Goal: Task Accomplishment & Management: Manage account settings

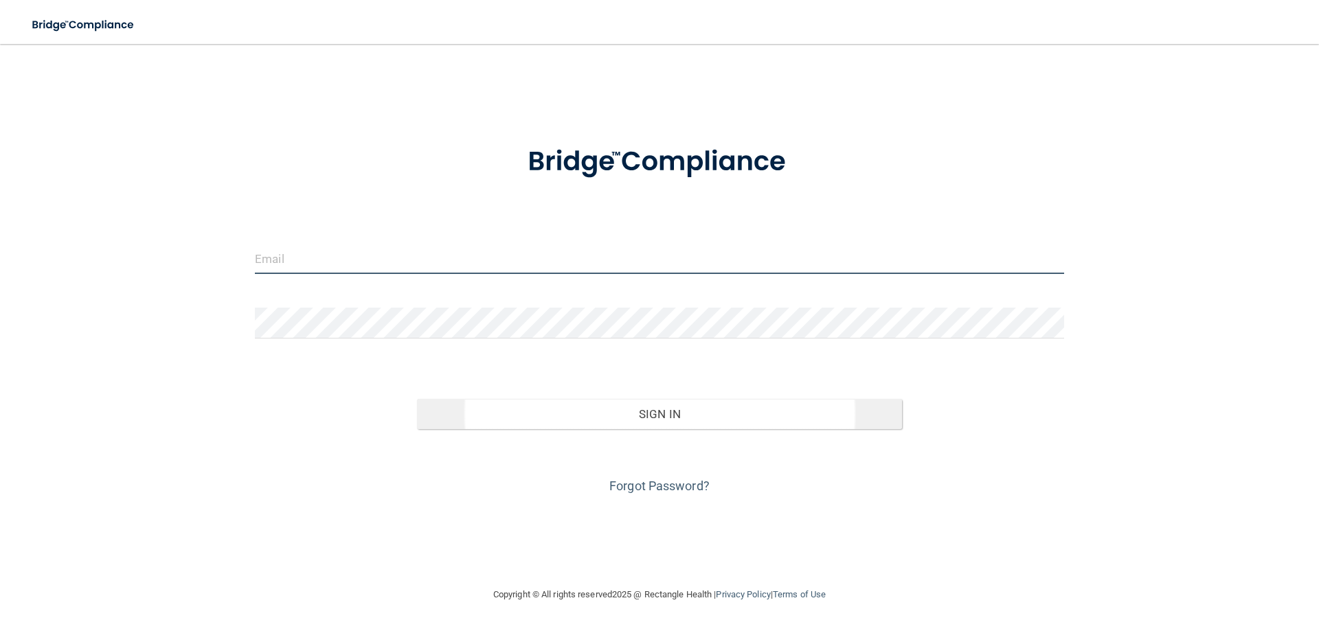
type input "[EMAIL_ADDRESS][PERSON_NAME][DOMAIN_NAME]"
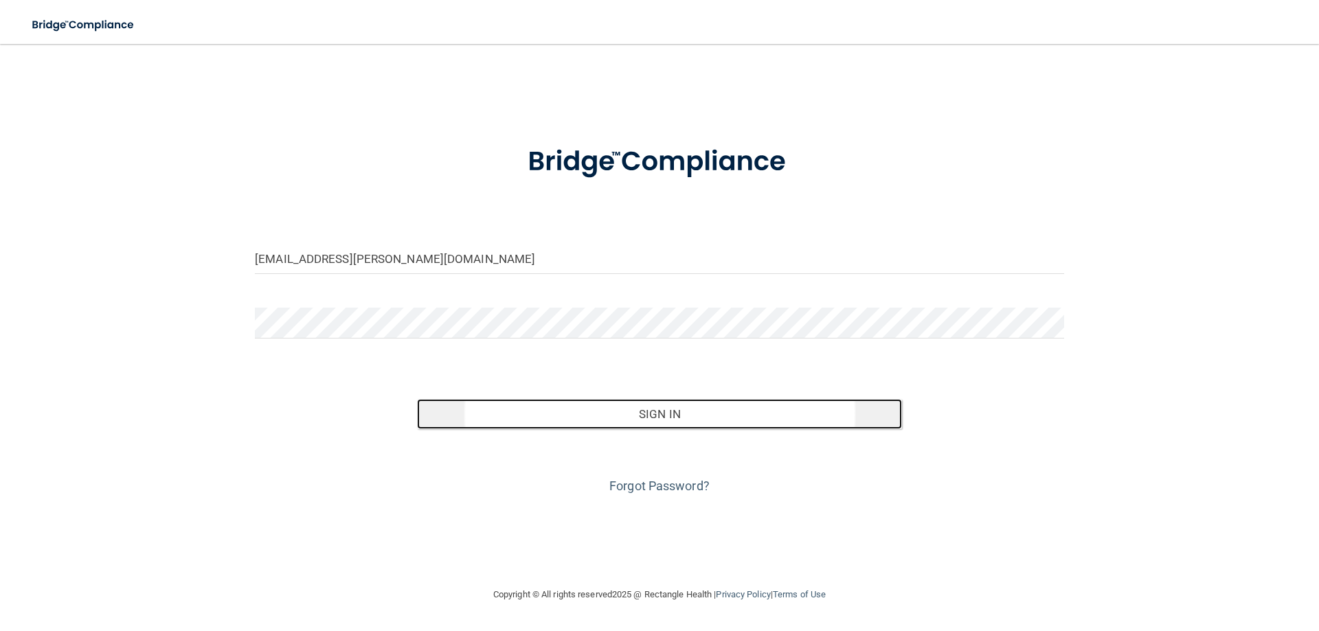
click at [681, 409] on button "Sign In" at bounding box center [660, 414] width 486 height 30
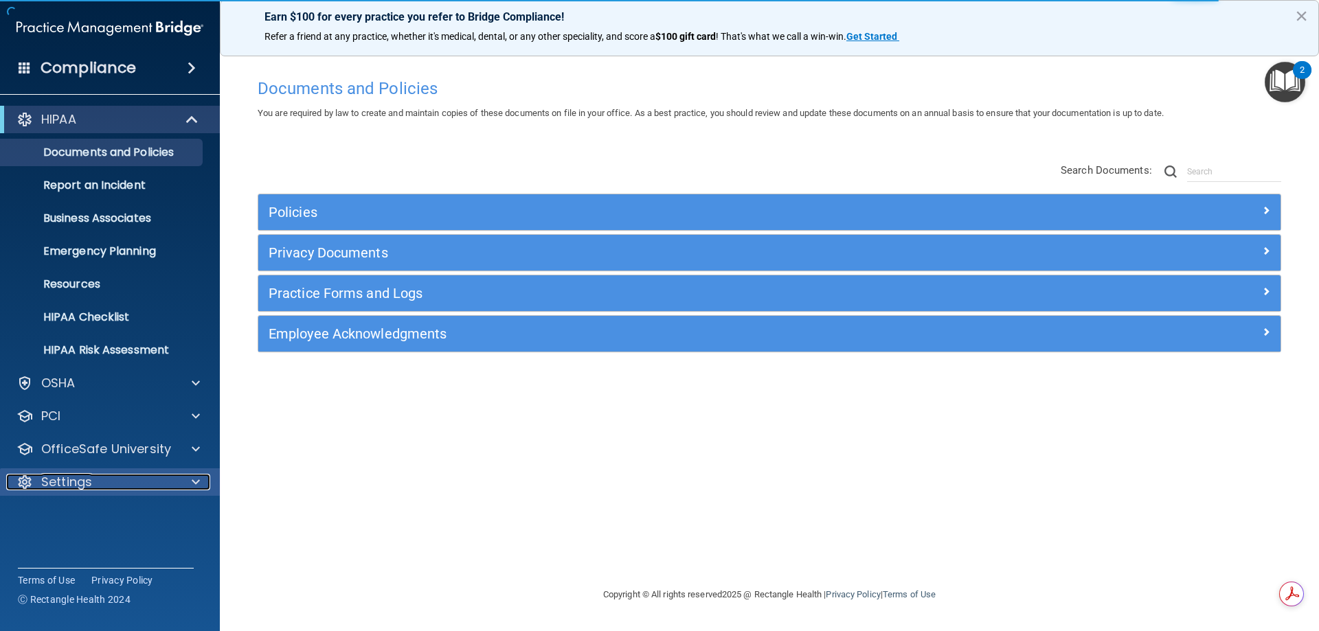
click at [144, 481] on div "Settings" at bounding box center [91, 482] width 170 height 16
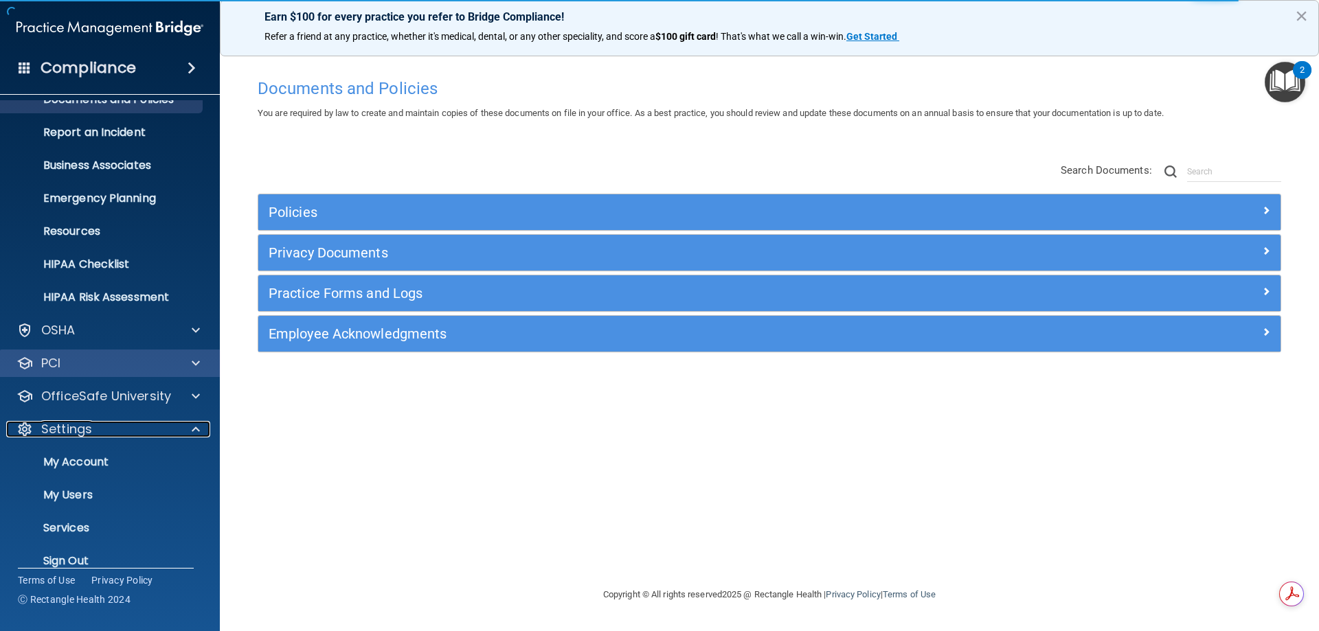
scroll to position [69, 0]
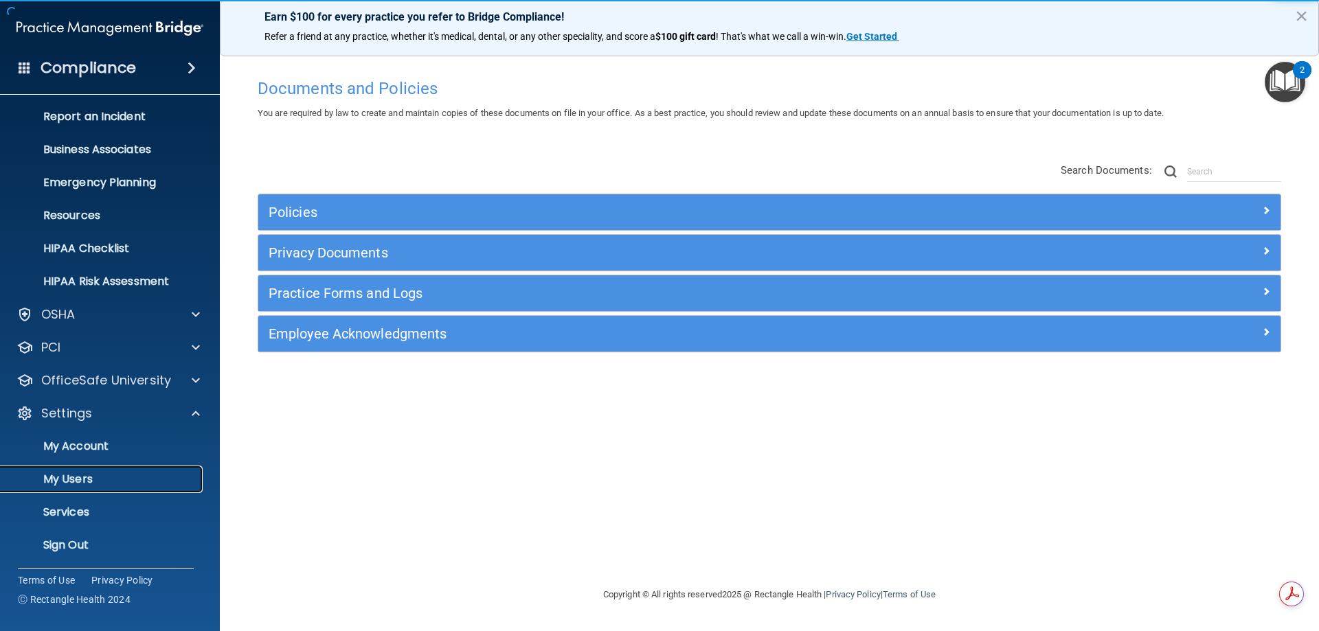
click at [79, 481] on p "My Users" at bounding box center [102, 480] width 187 height 14
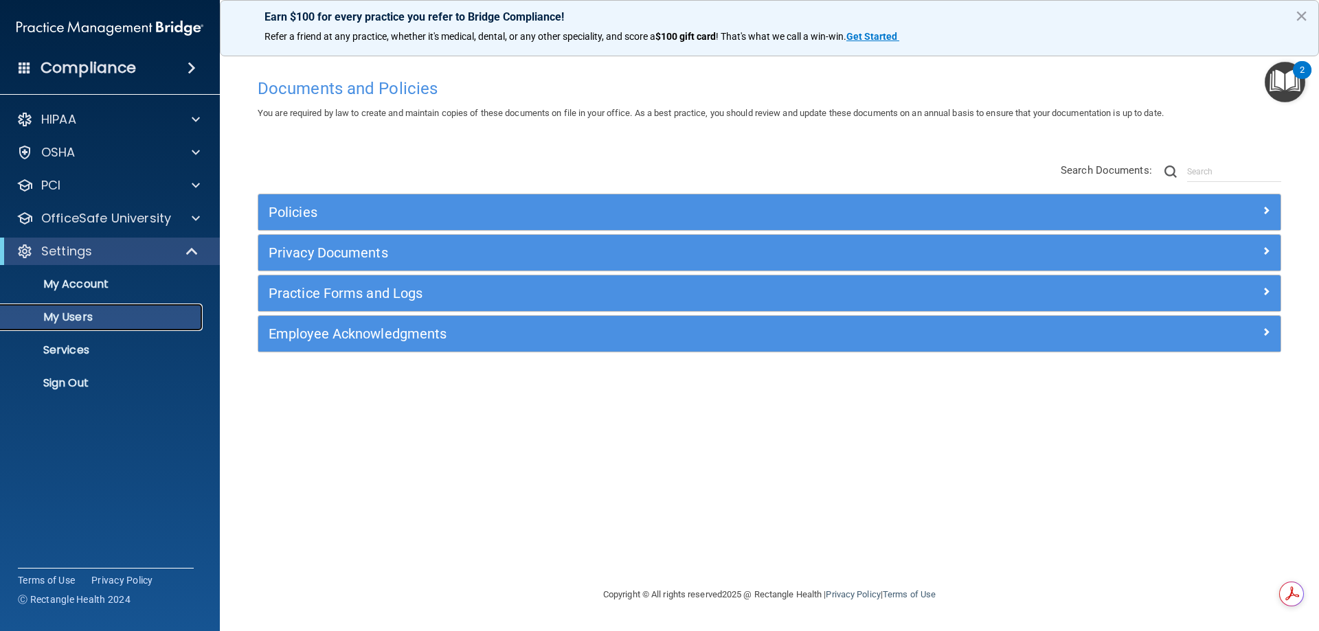
select select "20"
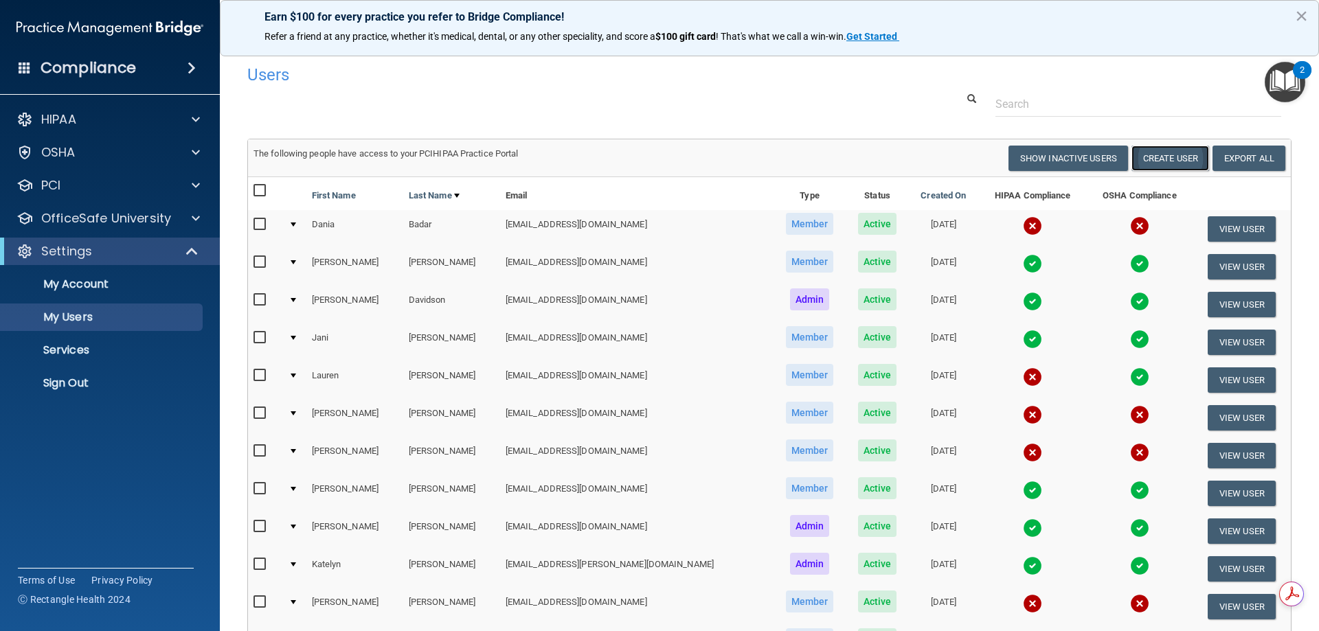
click at [1155, 160] on button "Create User" at bounding box center [1170, 158] width 78 height 25
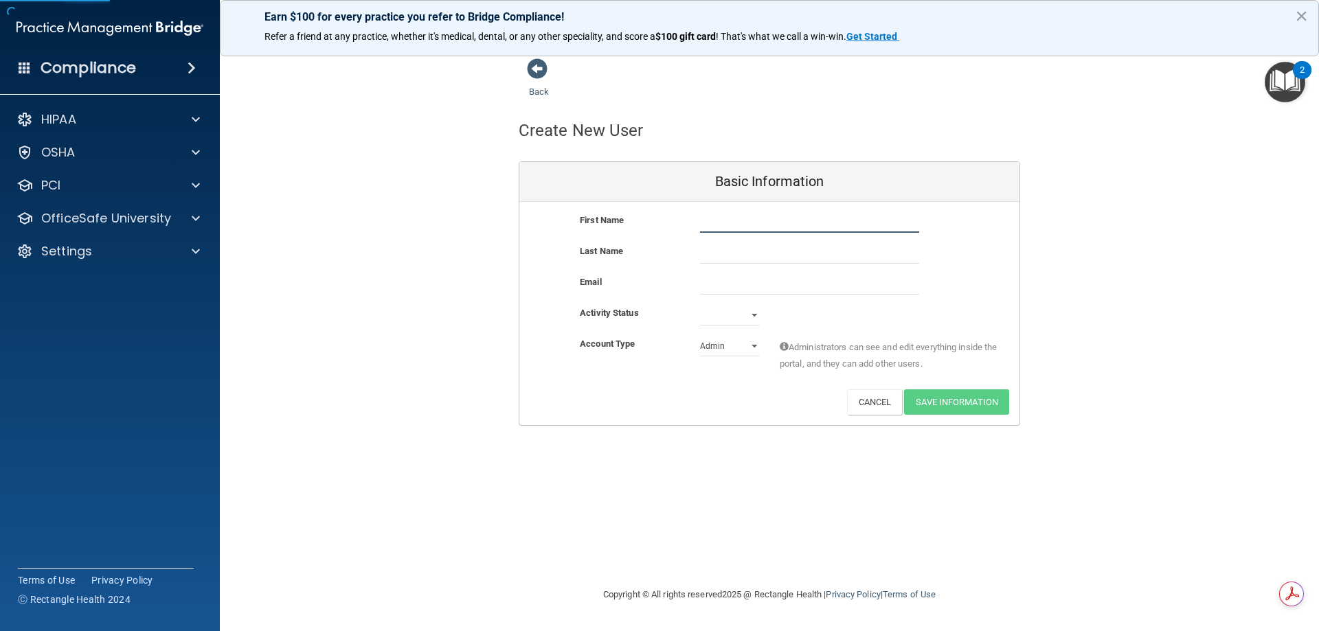
click at [801, 226] on input "text" at bounding box center [809, 222] width 219 height 21
type input "[PERSON_NAME]"
click at [722, 278] on input "email" at bounding box center [809, 284] width 219 height 21
paste input "[EMAIL_ADDRESS][DOMAIN_NAME]"
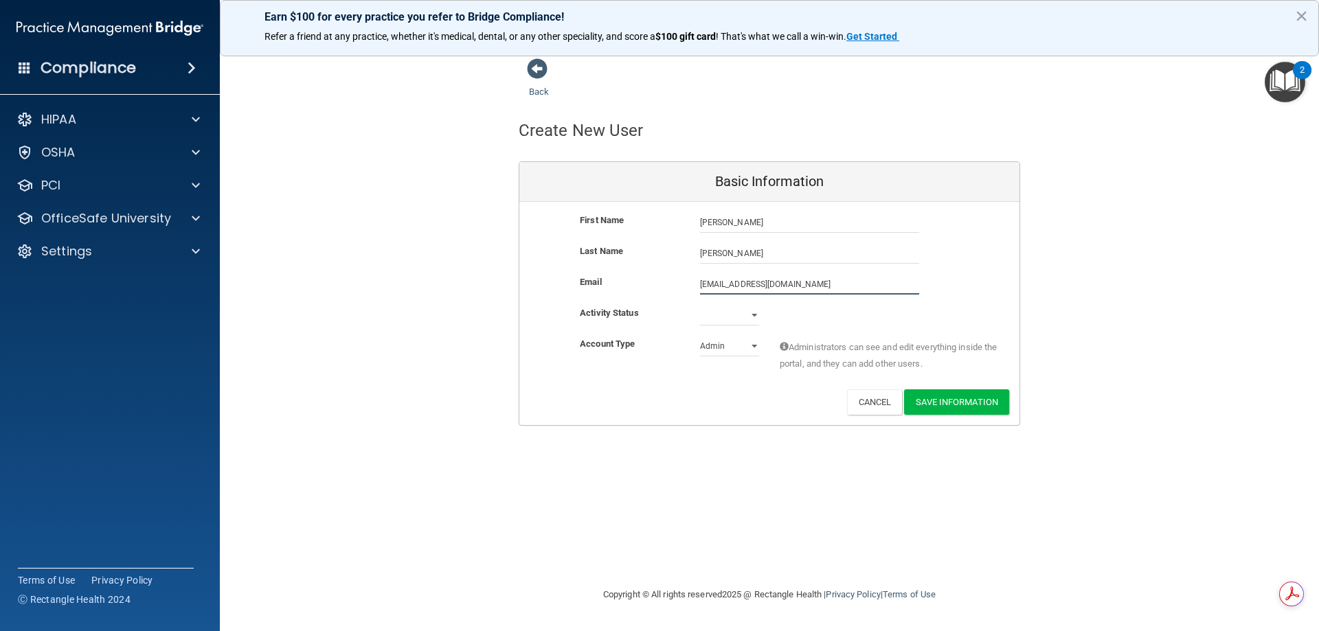
type input "[EMAIL_ADDRESS][DOMAIN_NAME]"
click at [720, 313] on select "Active Inactive" at bounding box center [729, 315] width 59 height 21
select select "active"
click at [700, 305] on select "Active Inactive" at bounding box center [729, 315] width 59 height 21
click at [718, 348] on select "Admin Member" at bounding box center [729, 346] width 59 height 21
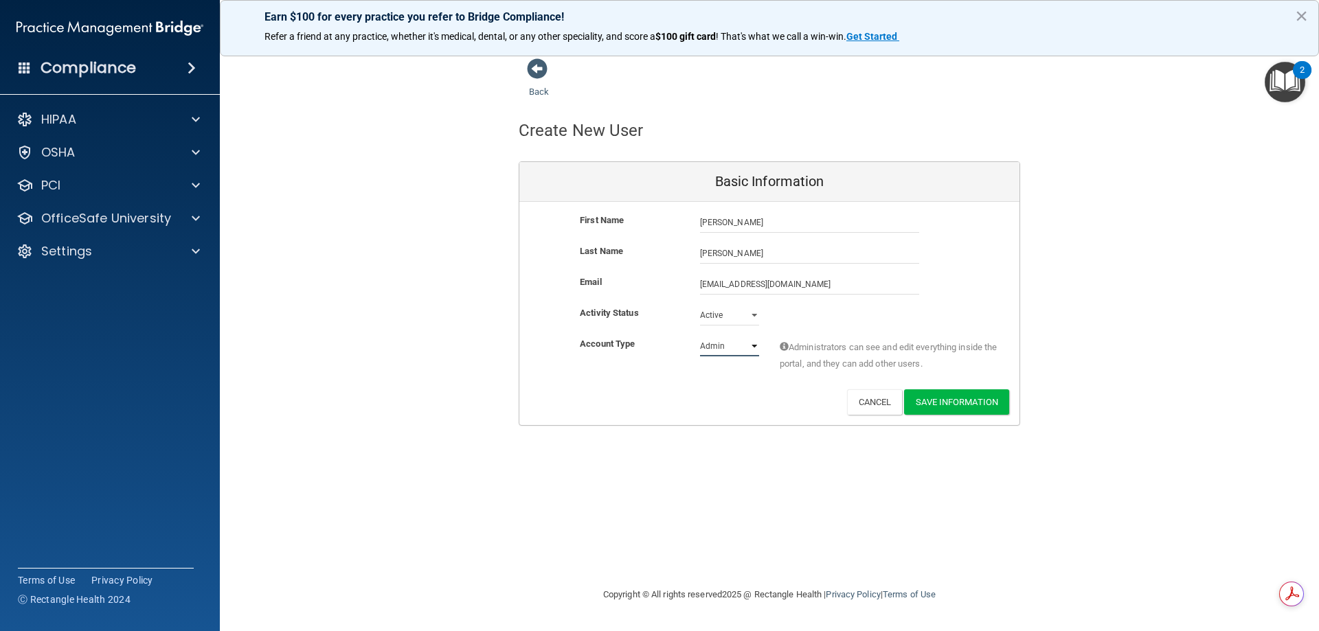
select select "practice_member"
click at [700, 336] on select "Admin Member" at bounding box center [729, 346] width 59 height 21
click at [959, 410] on button "Save Information" at bounding box center [956, 401] width 105 height 25
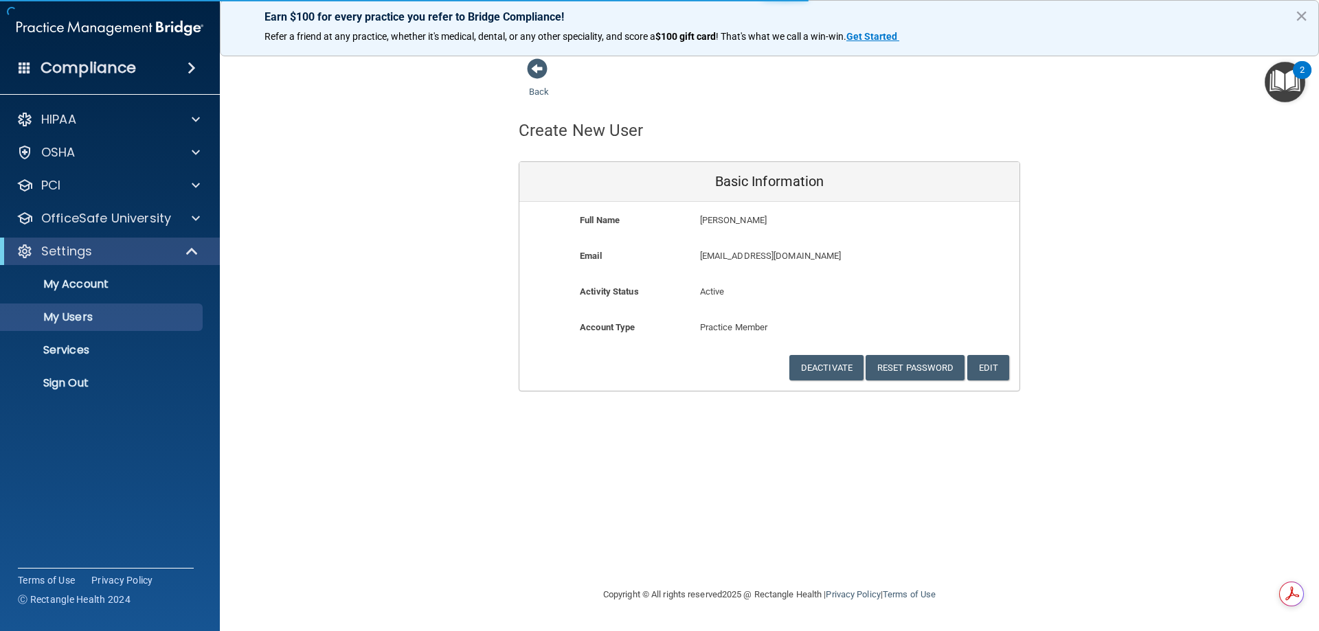
select select "20"
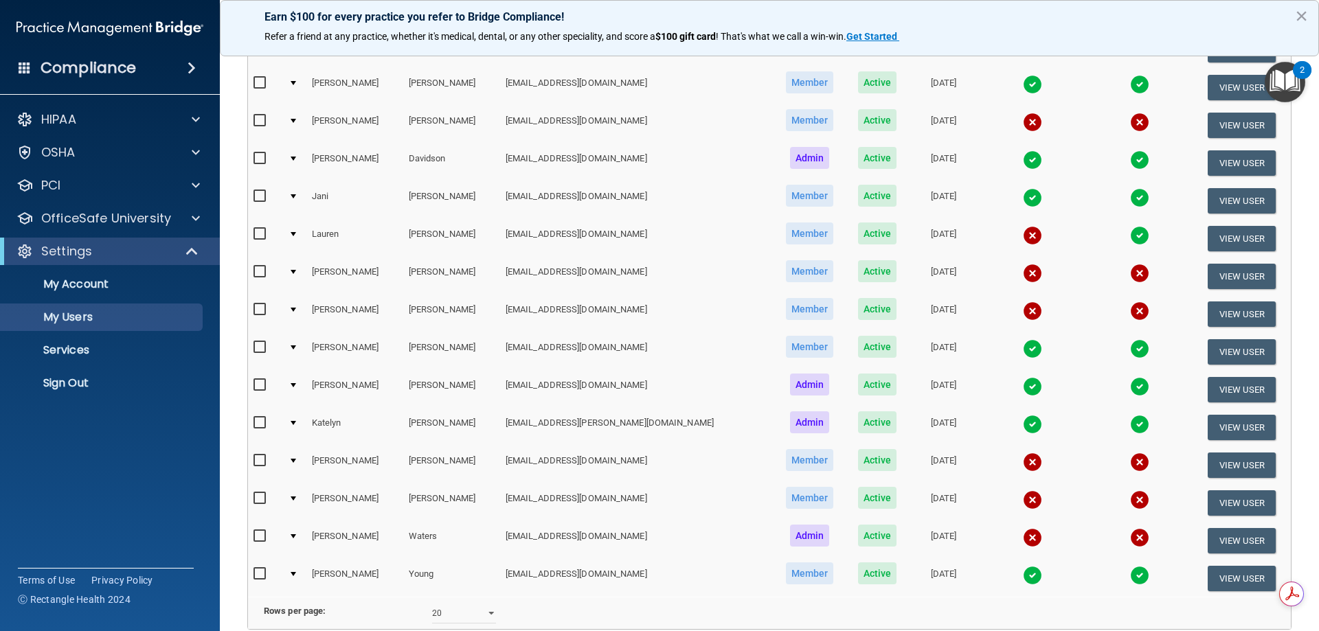
scroll to position [163, 0]
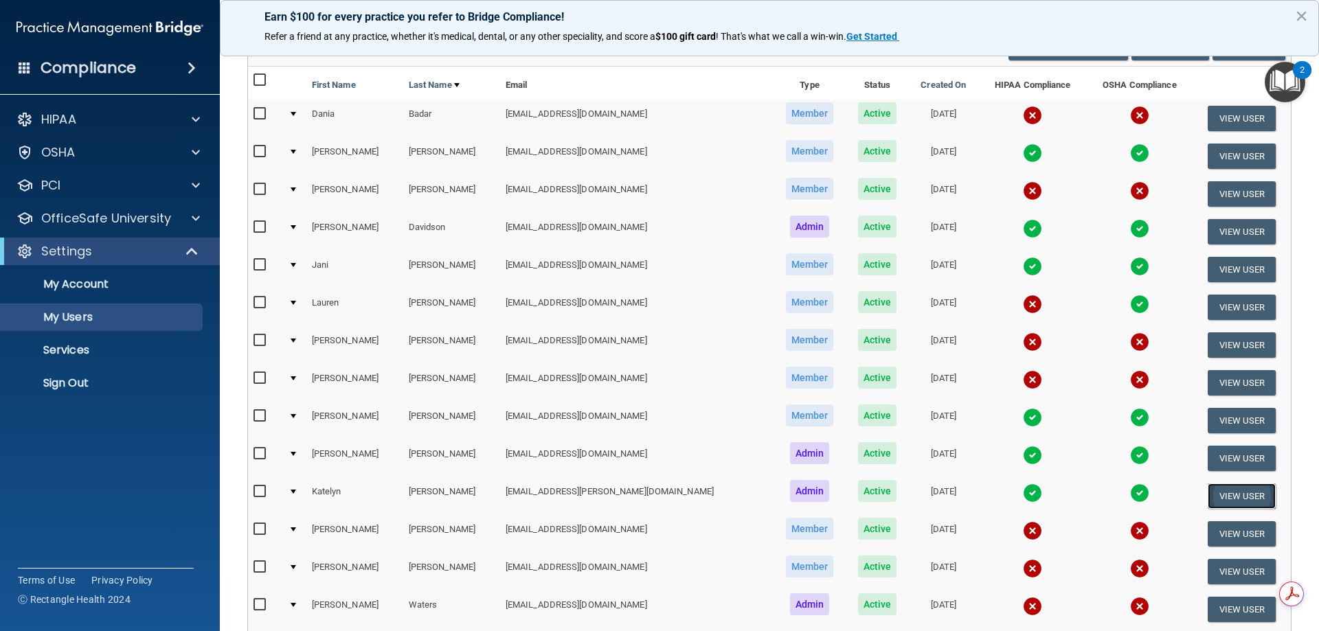
click at [1228, 505] on button "View User" at bounding box center [1241, 496] width 68 height 25
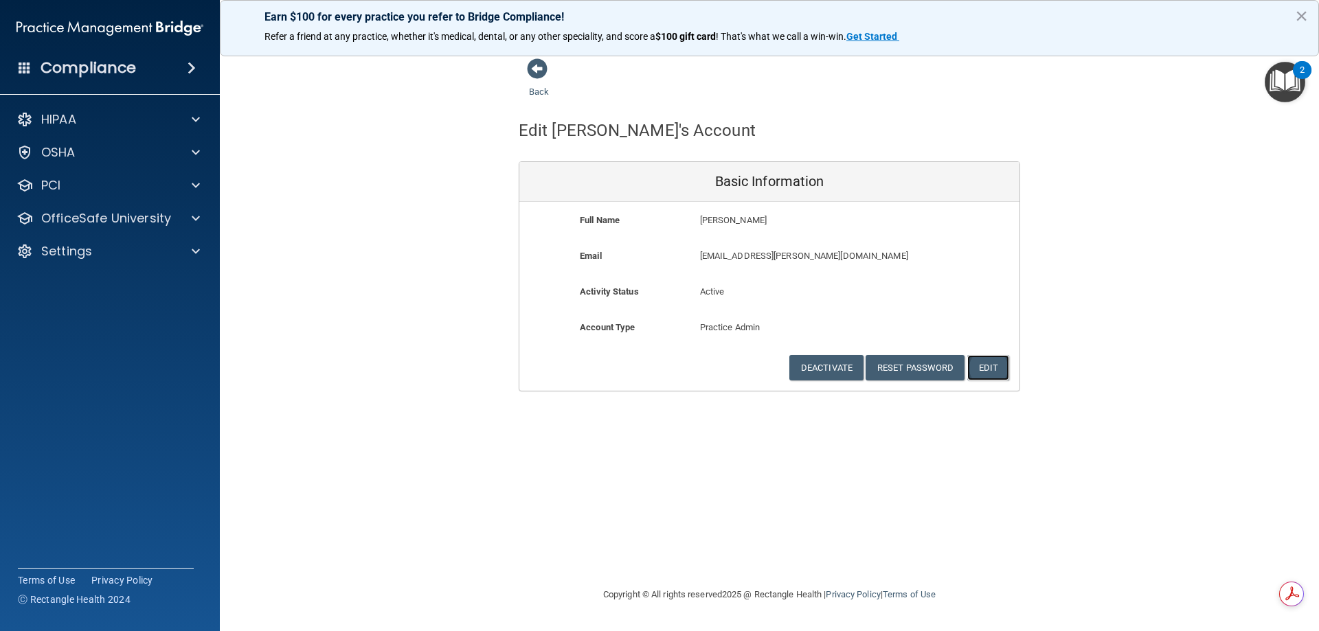
click at [994, 367] on button "Edit" at bounding box center [988, 367] width 42 height 25
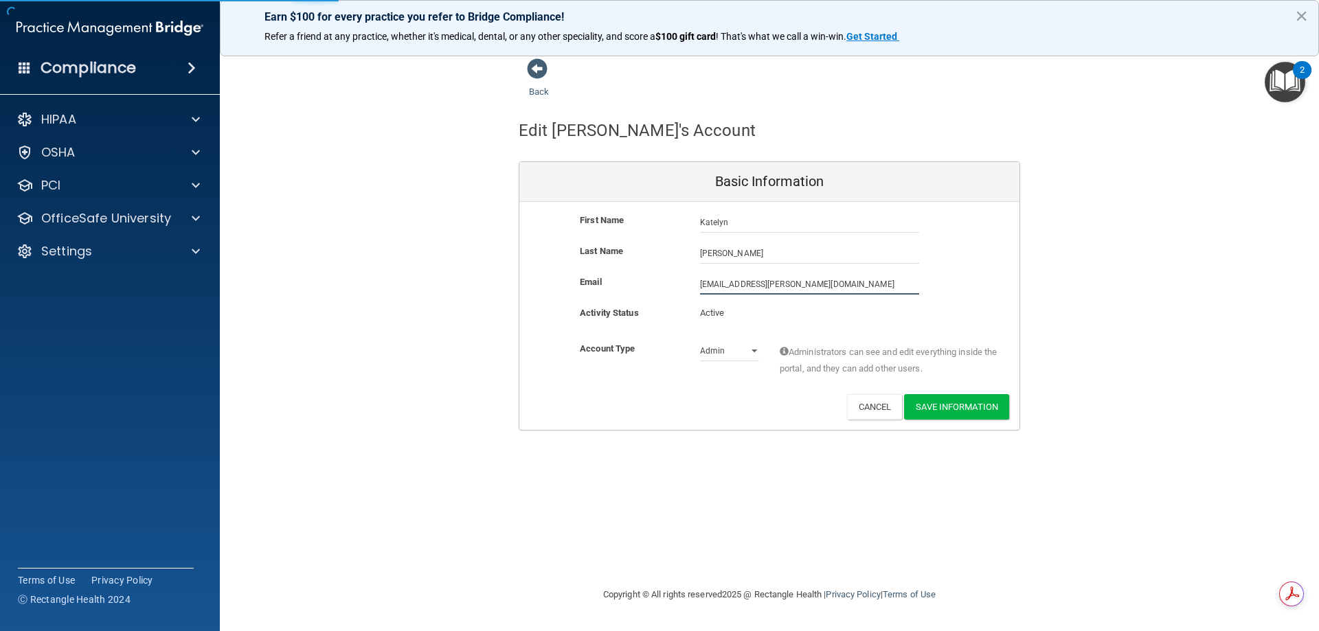
drag, startPoint x: 804, startPoint y: 284, endPoint x: 675, endPoint y: 285, distance: 129.1
click at [675, 285] on div "Email [EMAIL_ADDRESS][PERSON_NAME][DOMAIN_NAME] [DOMAIN_NAME][EMAIL_ADDRESS][PE…" at bounding box center [769, 284] width 500 height 21
type input "[EMAIL_ADDRESS][DOMAIN_NAME]"
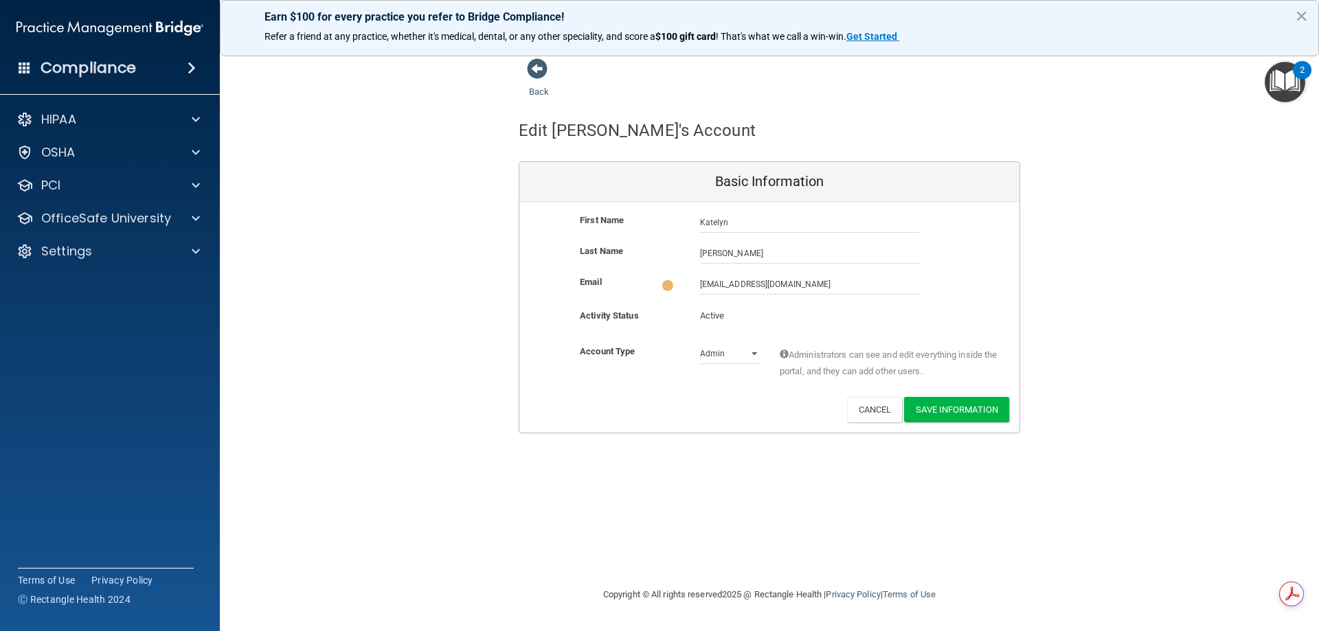
click at [657, 413] on div "Deactivate Reset Password Edit Cancel Save Information" at bounding box center [769, 409] width 500 height 25
click at [946, 407] on button "Save Information" at bounding box center [956, 406] width 105 height 25
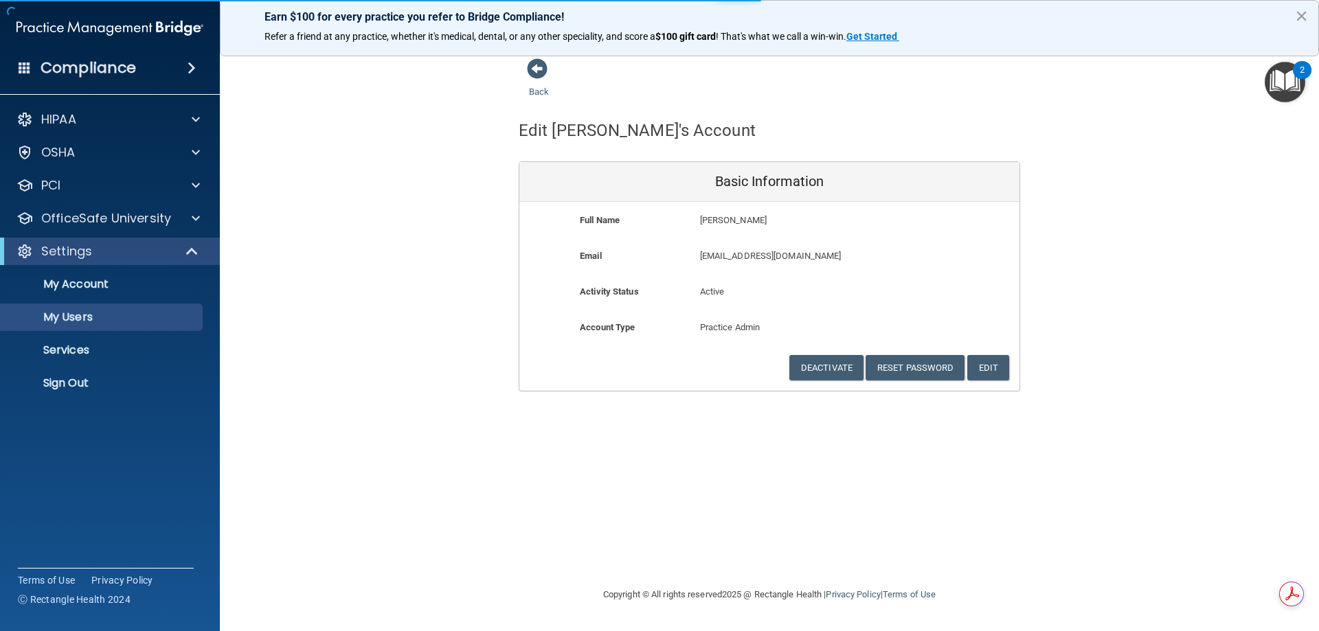
select select "20"
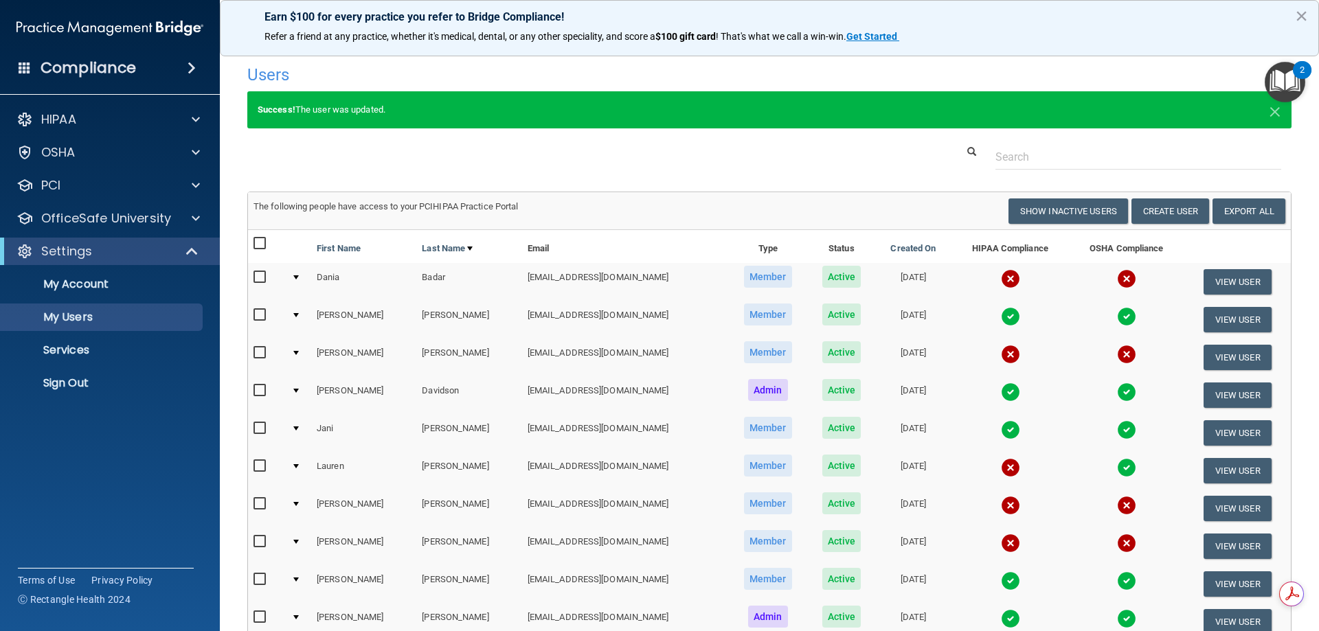
click at [1293, 75] on img "Open Resource Center, 2 new notifications" at bounding box center [1284, 82] width 41 height 41
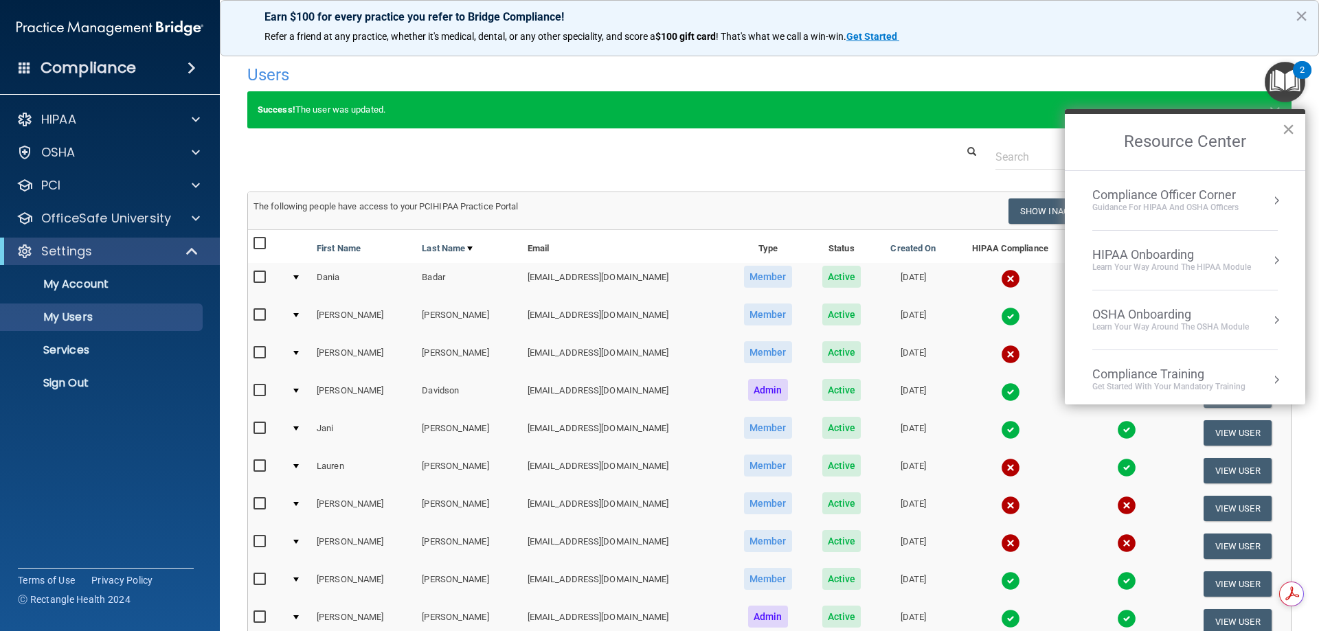
click at [1290, 130] on button "×" at bounding box center [1288, 129] width 13 height 22
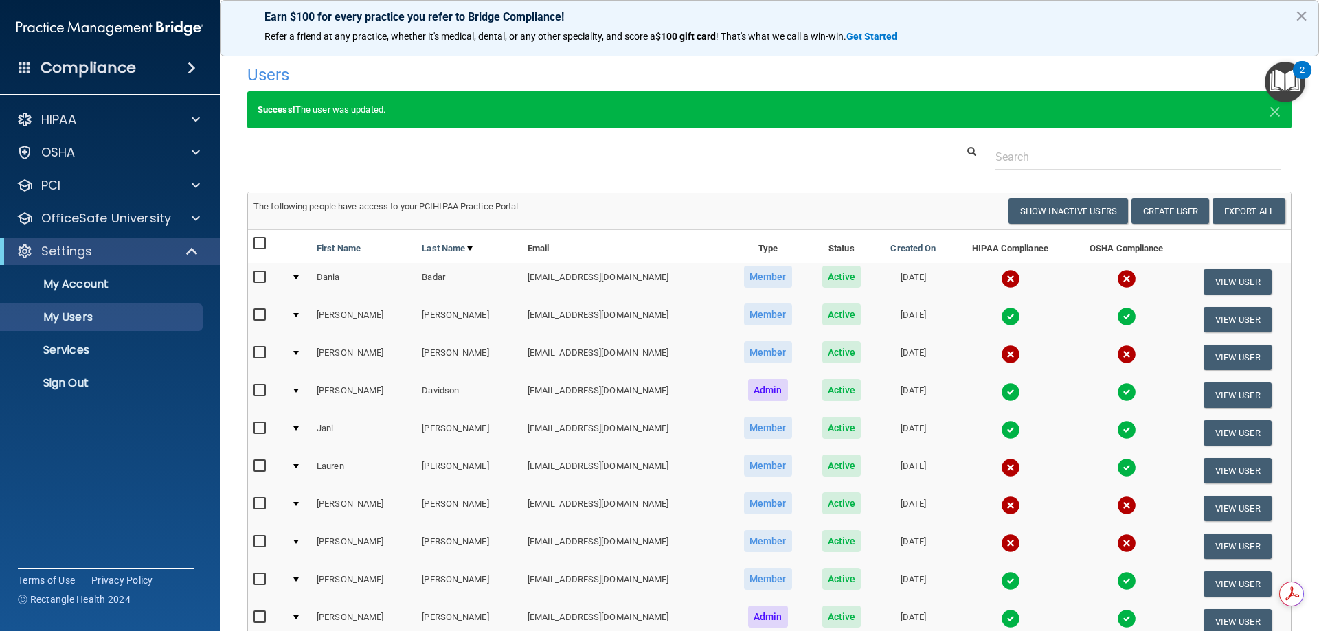
click at [519, 174] on div "Users Success! New user created. × Error! The user couldn't be created. × Succe…" at bounding box center [769, 491] width 1044 height 867
click at [87, 113] on div "HIPAA" at bounding box center [91, 119] width 170 height 16
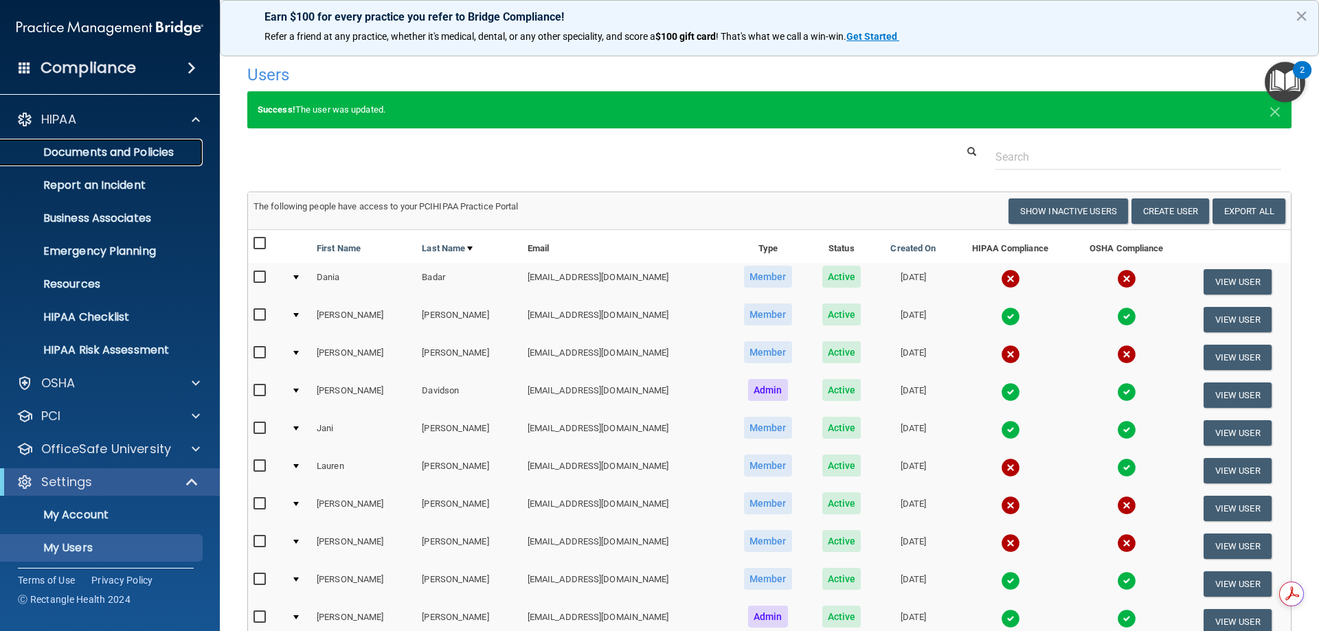
click at [90, 150] on p "Documents and Policies" at bounding box center [102, 153] width 187 height 14
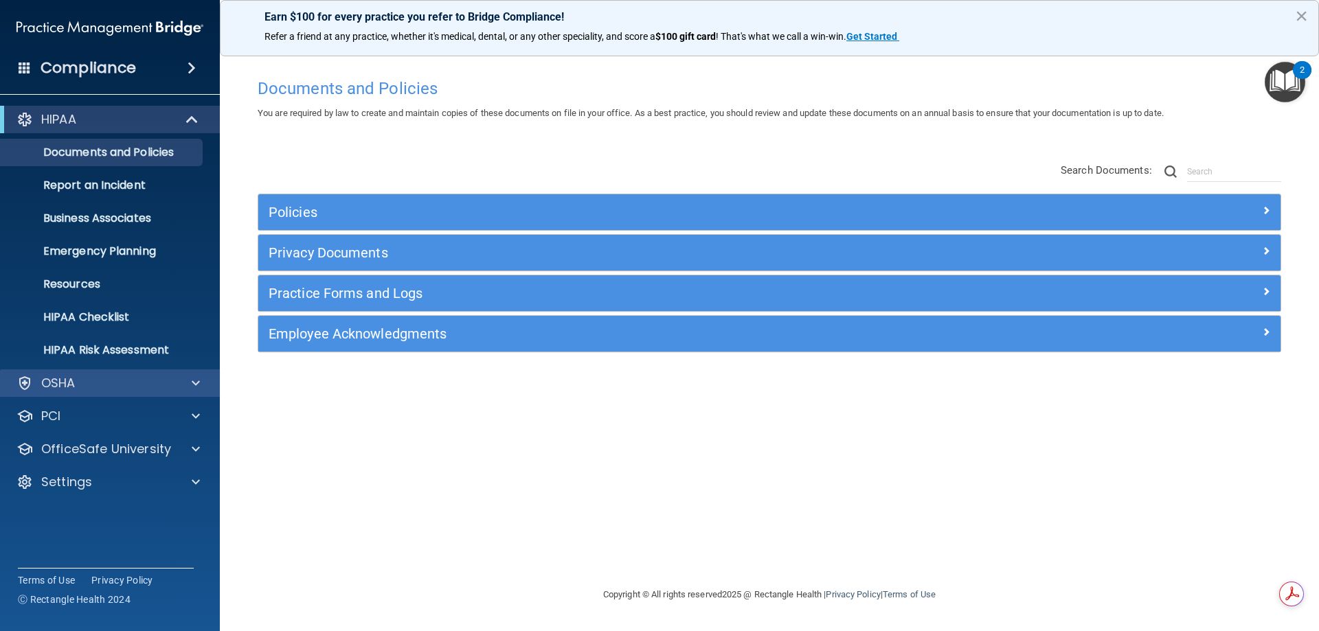
click at [91, 394] on div "OSHA" at bounding box center [110, 382] width 220 height 27
click at [187, 386] on div at bounding box center [194, 383] width 34 height 16
click at [190, 373] on div "OSHA" at bounding box center [110, 382] width 220 height 27
click at [195, 389] on span at bounding box center [196, 383] width 8 height 16
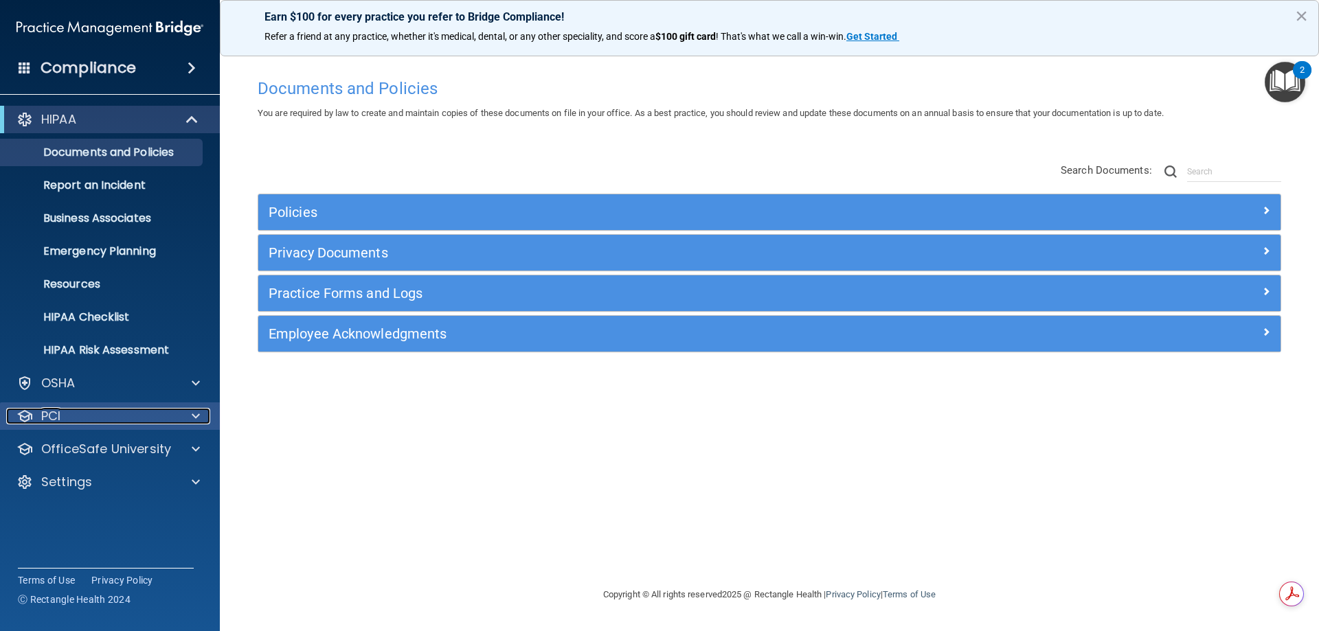
click at [190, 413] on div at bounding box center [194, 416] width 34 height 16
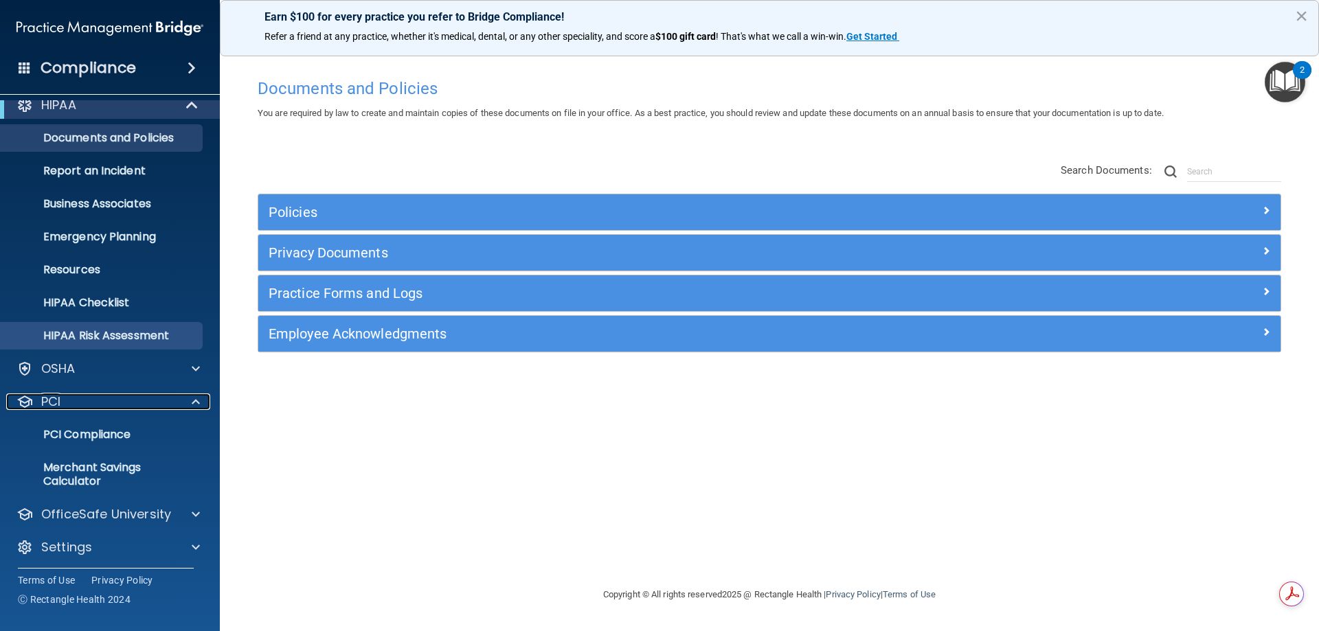
scroll to position [19, 0]
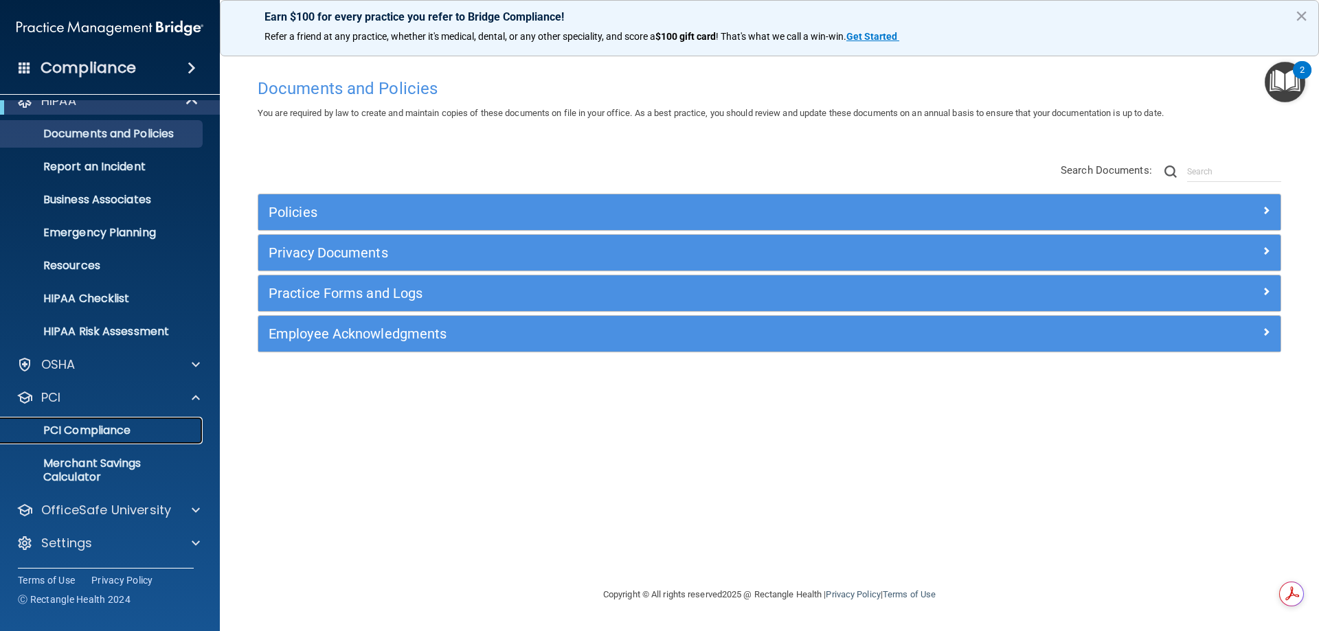
click at [94, 433] on p "PCI Compliance" at bounding box center [102, 431] width 187 height 14
click at [115, 505] on p "OfficeSafe University" at bounding box center [106, 510] width 130 height 16
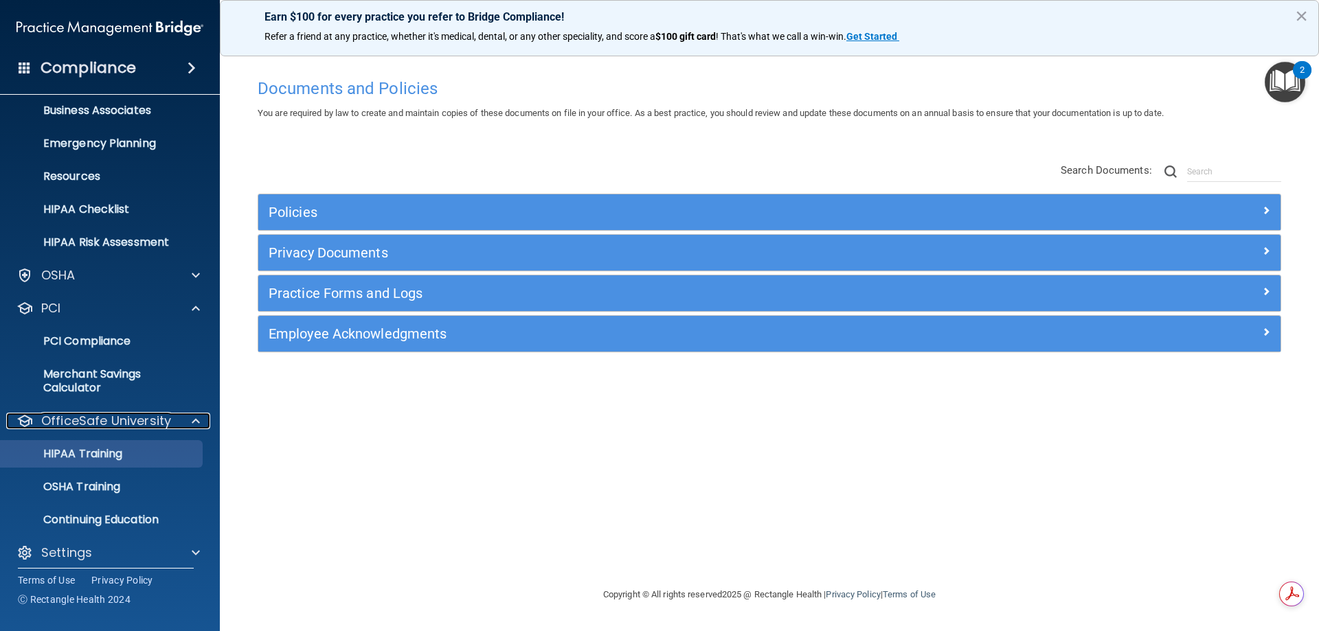
scroll to position [117, 0]
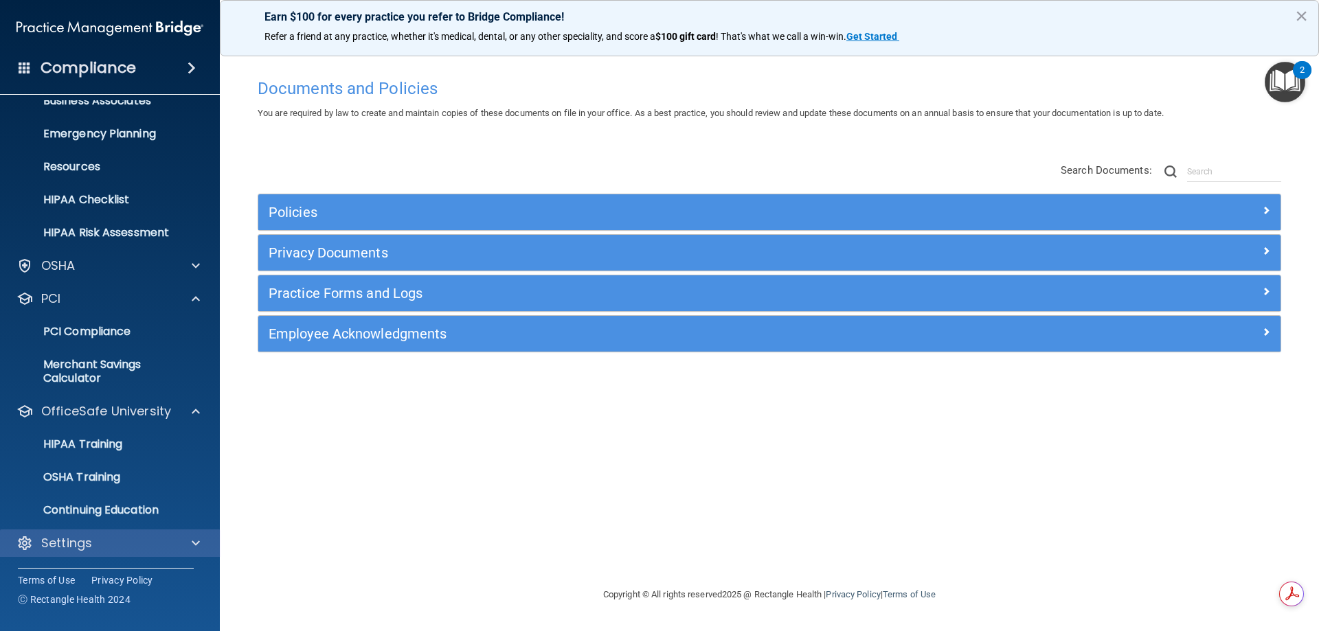
click at [102, 532] on div "Settings" at bounding box center [110, 543] width 220 height 27
click at [190, 545] on div at bounding box center [194, 543] width 34 height 16
click at [198, 534] on div "Settings" at bounding box center [110, 543] width 220 height 27
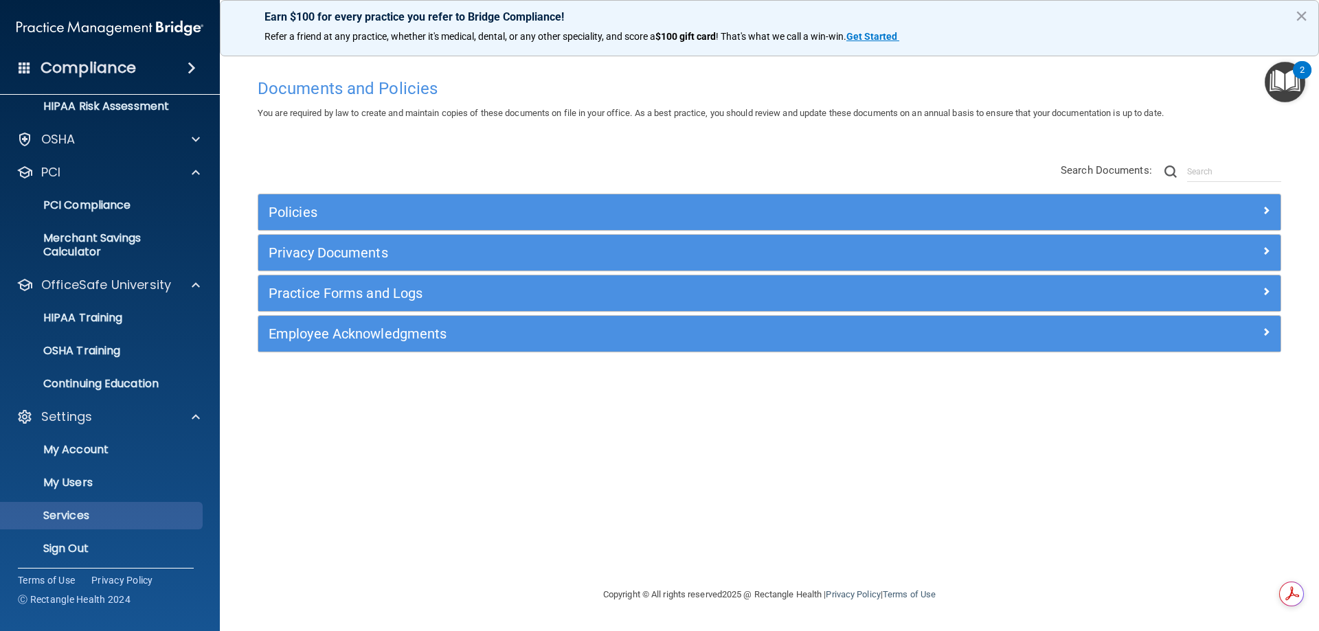
scroll to position [249, 0]
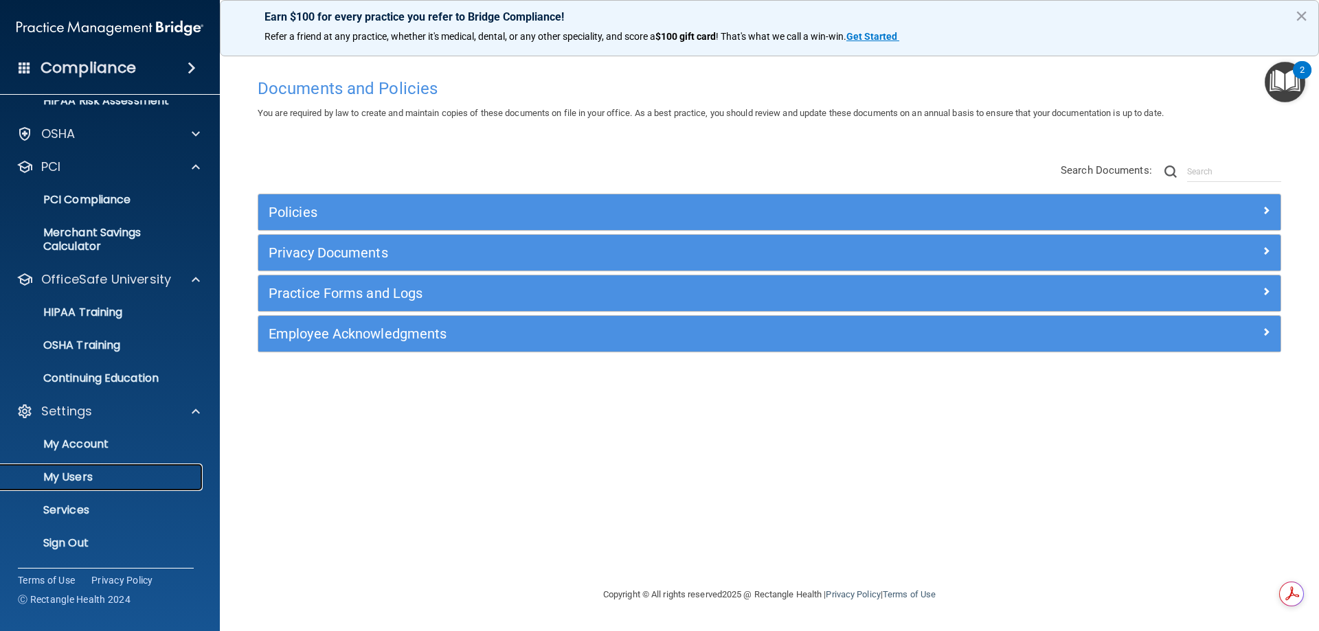
click at [82, 477] on p "My Users" at bounding box center [102, 477] width 187 height 14
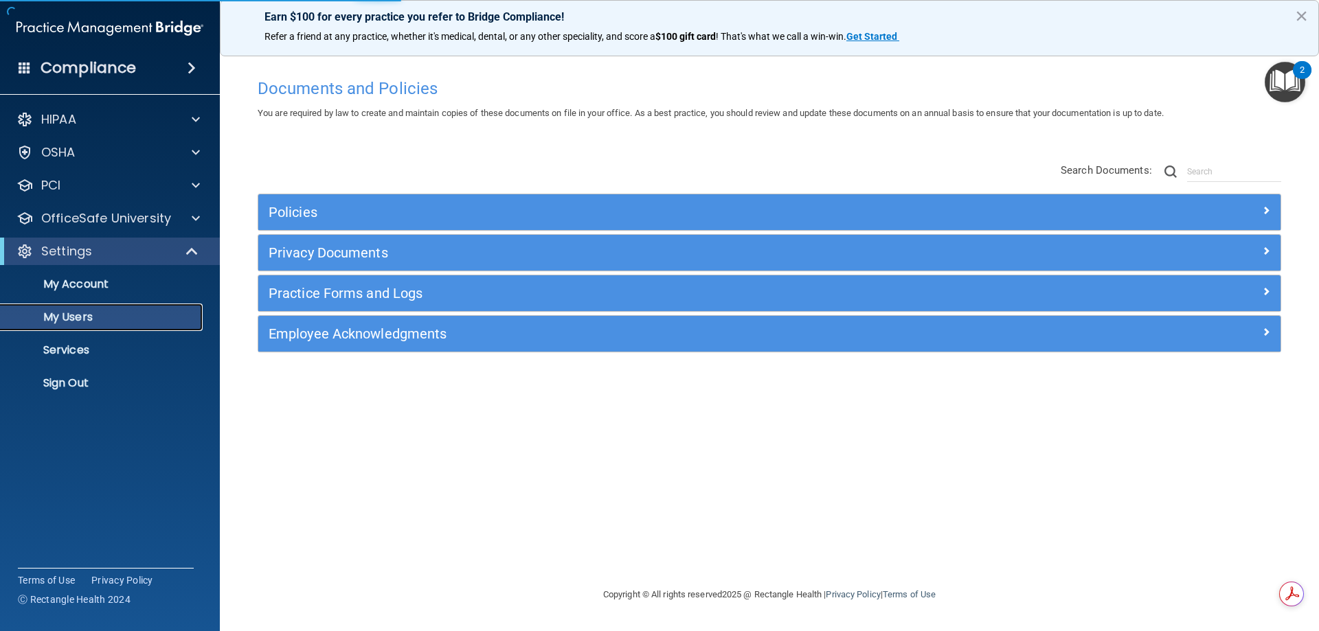
select select "20"
